Goal: Task Accomplishment & Management: Use online tool/utility

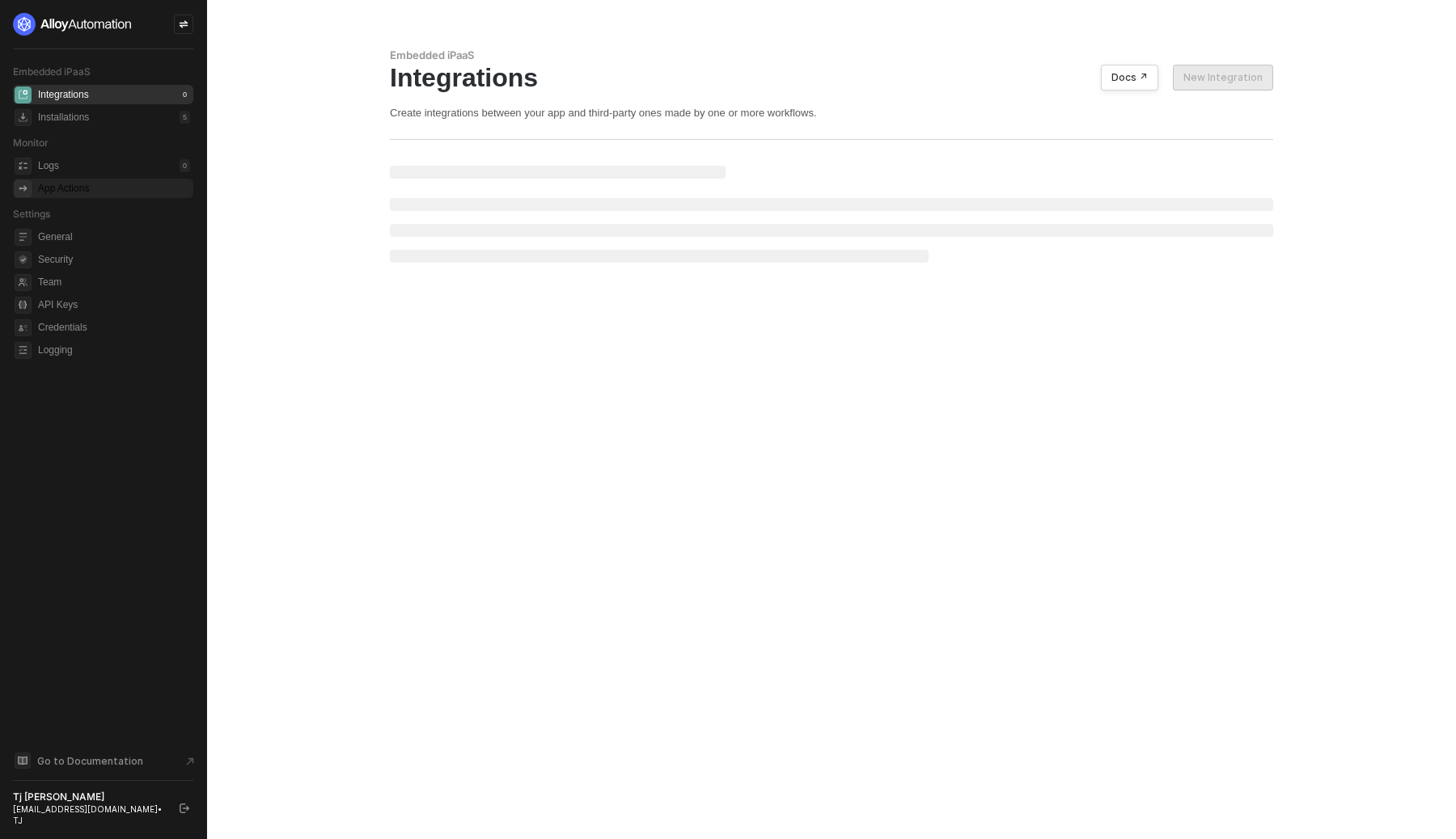
click at [141, 191] on div "App Actions" at bounding box center [113, 188] width 152 height 19
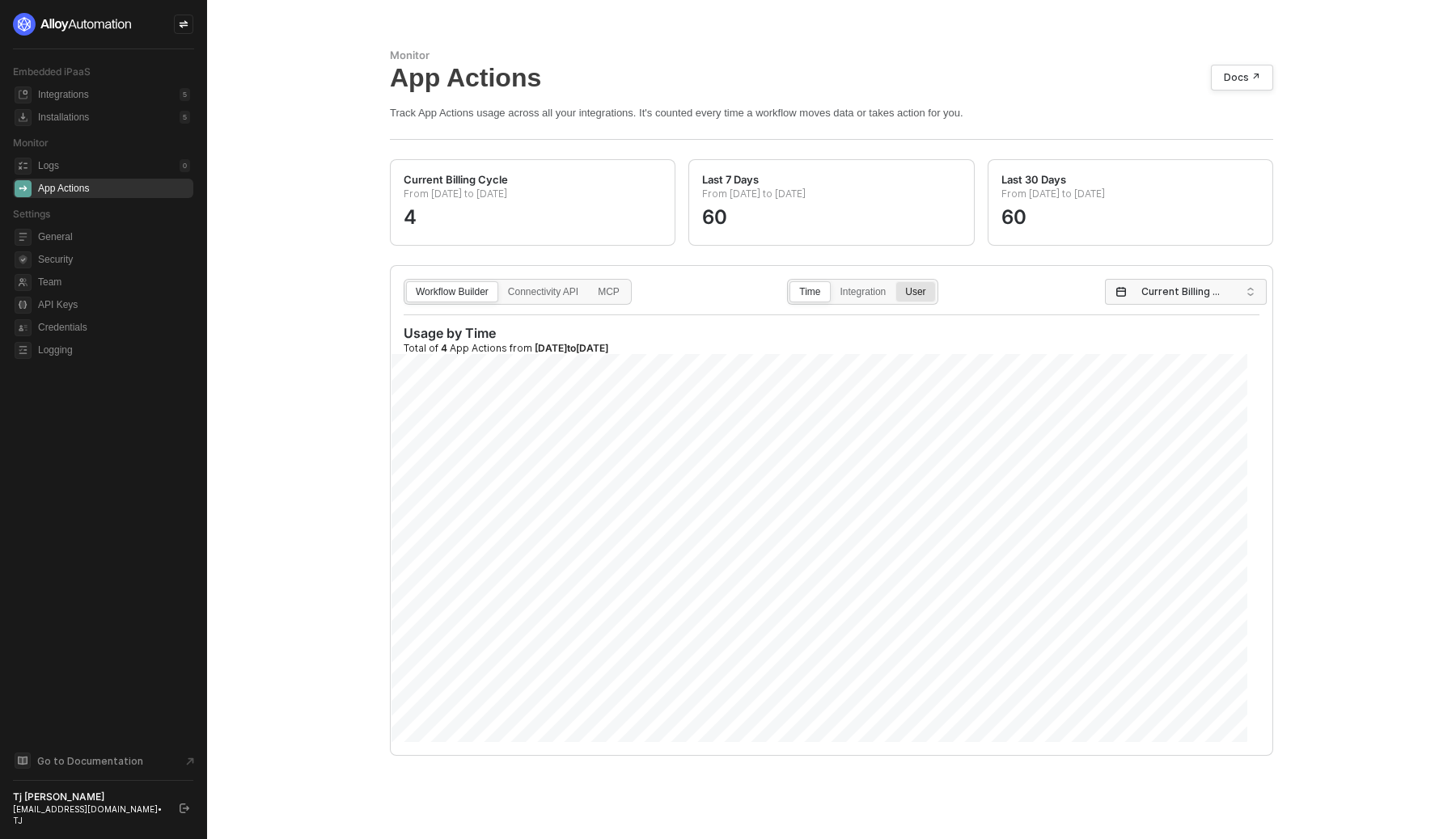
click at [933, 294] on div "User" at bounding box center [915, 300] width 38 height 26
click at [896, 282] on input "User" at bounding box center [896, 282] width 0 height 0
click at [562, 283] on label "Connectivity API" at bounding box center [542, 292] width 90 height 21
click at [499, 282] on input "Connectivity API" at bounding box center [499, 282] width 0 height 0
click at [1209, 300] on span "Current Billing Cycle" at bounding box center [1188, 291] width 96 height 24
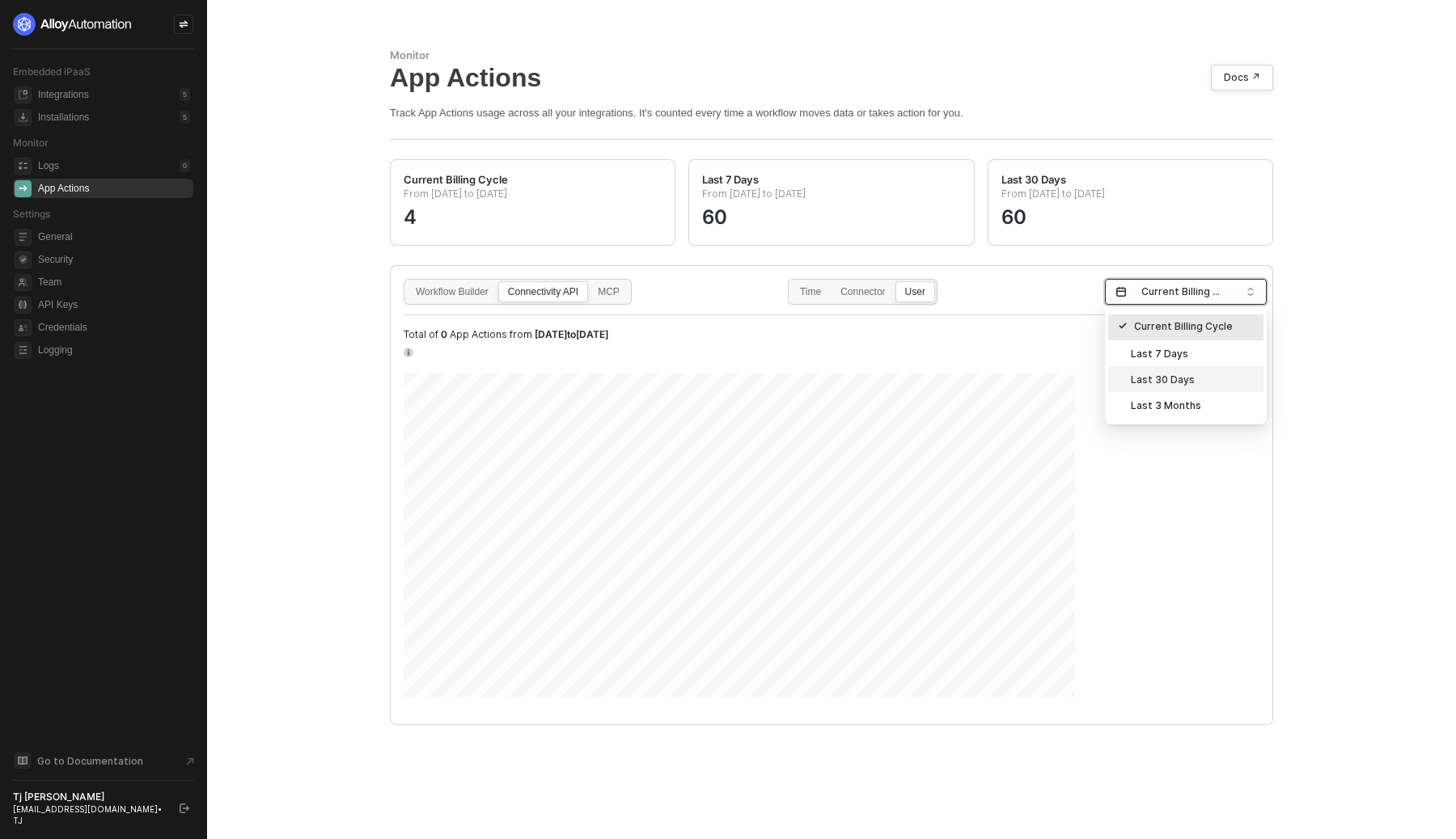
click at [1183, 387] on div "Last 30 Days" at bounding box center [1185, 379] width 136 height 17
click at [1390, 118] on div "Monitor App Actions Docs ↗ Track App Actions usage across all your integrations…" at bounding box center [831, 420] width 1249 height 839
